Goal: Navigation & Orientation: Go to known website

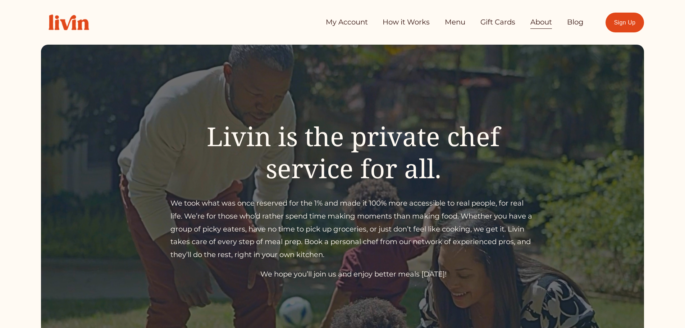
click at [458, 24] on link "Menu" at bounding box center [455, 22] width 20 height 14
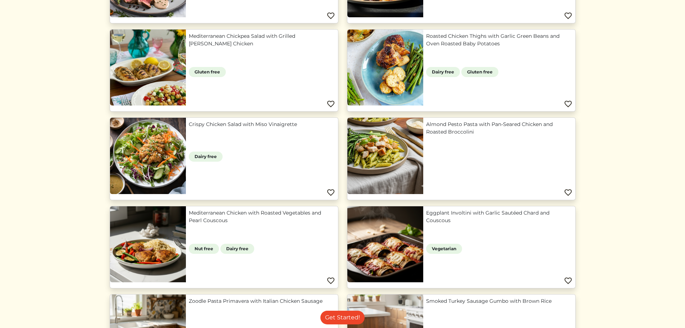
scroll to position [563, 0]
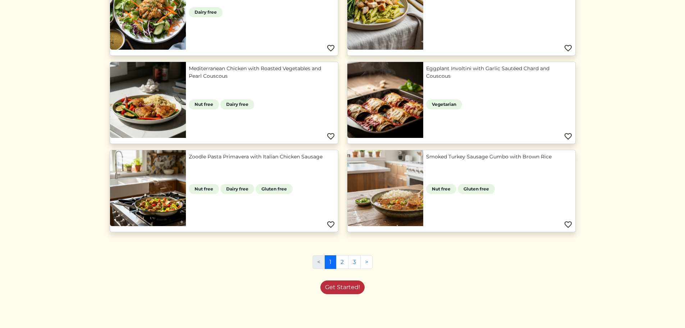
click at [341, 287] on link "Get Started!" at bounding box center [342, 287] width 44 height 14
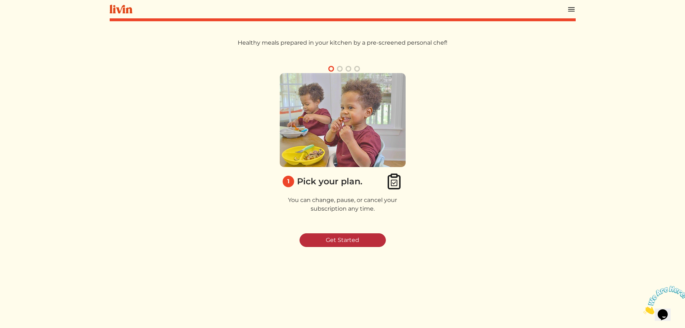
click at [351, 241] on link "Get Started" at bounding box center [343, 240] width 86 height 14
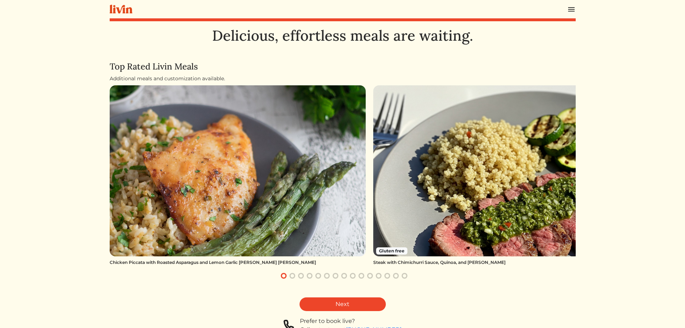
click at [568, 11] on img at bounding box center [571, 9] width 9 height 9
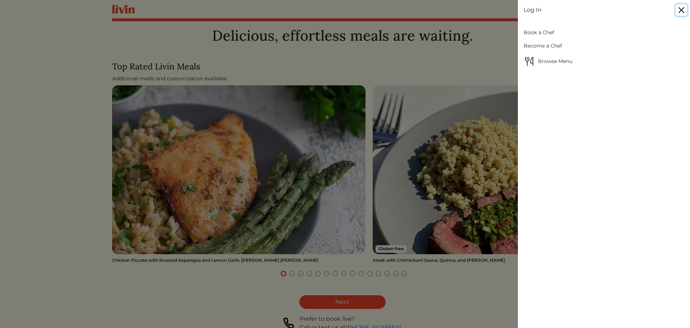
click at [682, 12] on button "Close" at bounding box center [682, 10] width 12 height 12
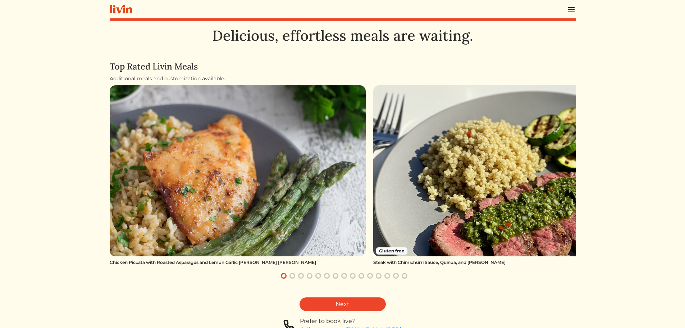
click at [83, 41] on html "Log In Book a Chef Become a Chef Browse Menu Delicious, effortless meals are wa…" at bounding box center [342, 164] width 685 height 328
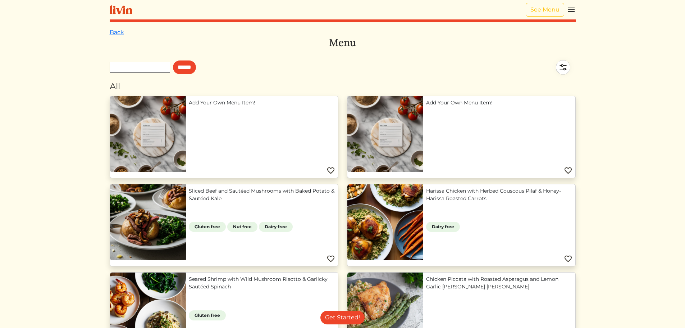
click at [570, 11] on img at bounding box center [571, 9] width 9 height 9
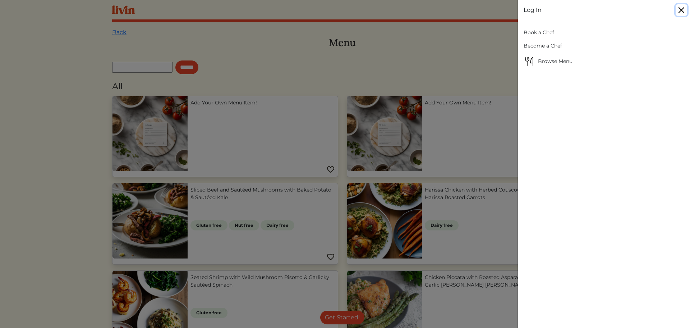
click at [677, 10] on button "Close" at bounding box center [682, 10] width 12 height 12
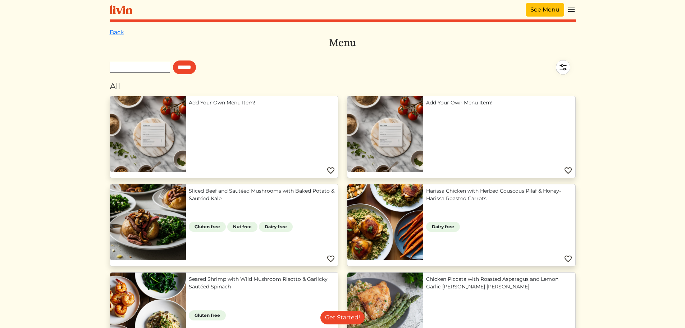
click at [548, 9] on link "See Menu" at bounding box center [545, 10] width 38 height 14
click at [116, 7] on img at bounding box center [121, 9] width 23 height 9
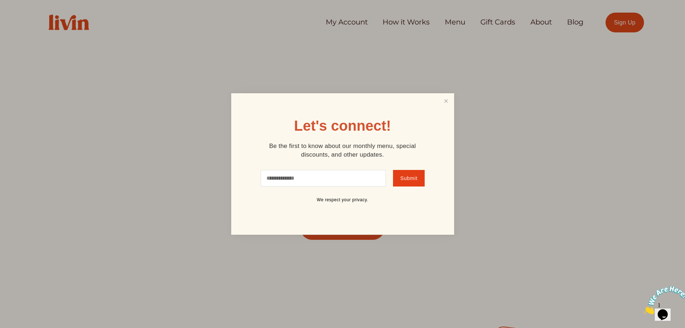
click at [445, 103] on link "Close" at bounding box center [446, 100] width 14 height 13
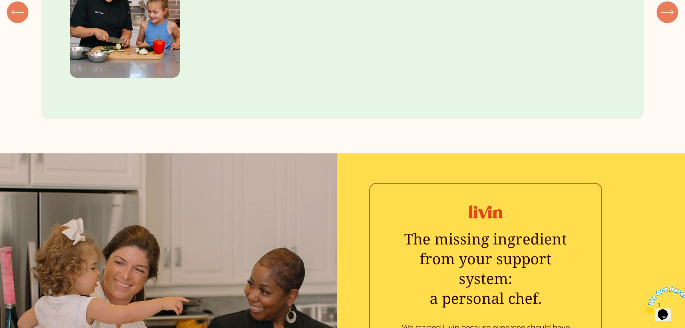
click at [292, 153] on div "Save Time Cooking fresh, homemade meals takes time. Your personal chef shops, c…" at bounding box center [342, 17] width 685 height 272
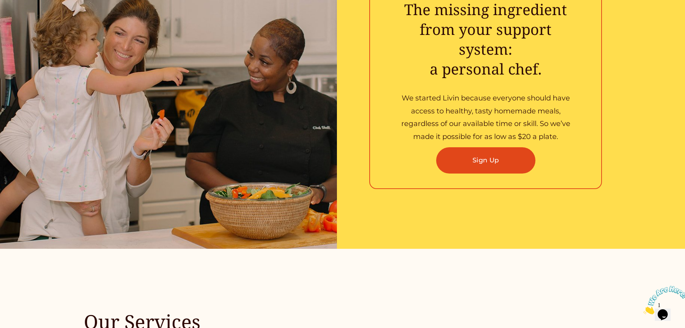
scroll to position [1258, 0]
